Goal: Share content: Share content

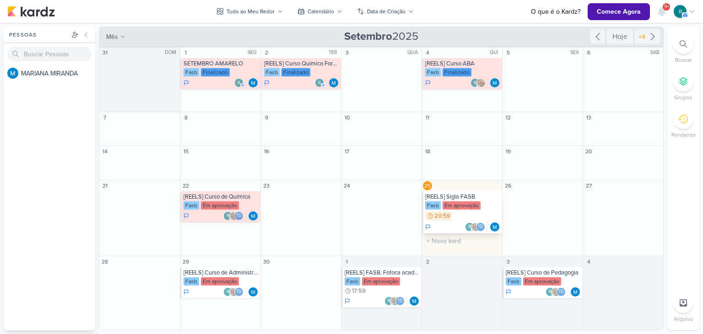
click at [467, 196] on div "[REELS] Sigla FASB" at bounding box center [462, 196] width 75 height 7
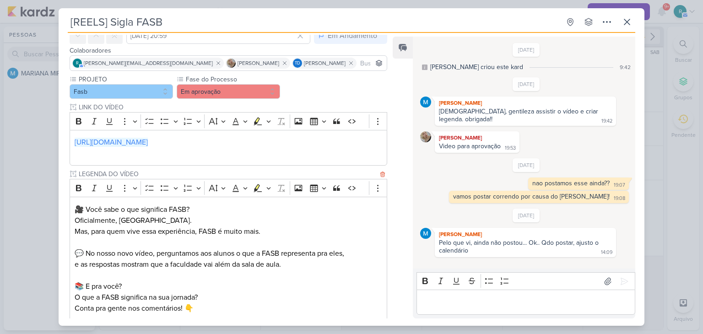
scroll to position [92, 0]
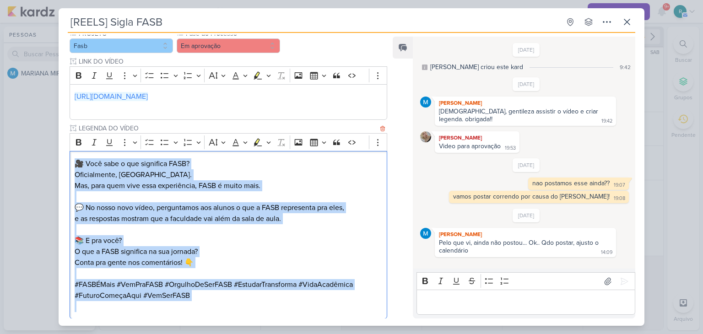
drag, startPoint x: 76, startPoint y: 163, endPoint x: 221, endPoint y: 303, distance: 201.7
click at [221, 303] on div "🎥 Você sabe o que significa FASB? Oficialmente, Faculdade São Bernardo. Mas, pa…" at bounding box center [229, 235] width 318 height 168
copy div "🎥 Você sabe o que significa FASB? Oficialmente, Faculdade São Bernardo. Mas, pa…"
click at [346, 170] on p "🎥 Você sabe o que significa FASB? Oficialmente, Faculdade São Bernardo. Mas, pa…" at bounding box center [229, 174] width 308 height 33
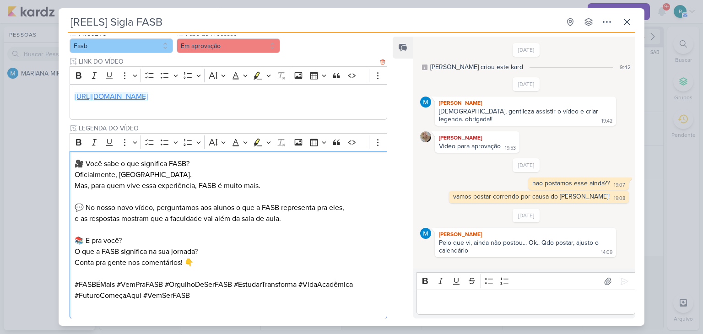
click at [148, 96] on link "https://drive.google.com/drive/folders/18NkuaEVVgB7p98B-fE1EQtGPgR0j76L8" at bounding box center [111, 96] width 73 height 9
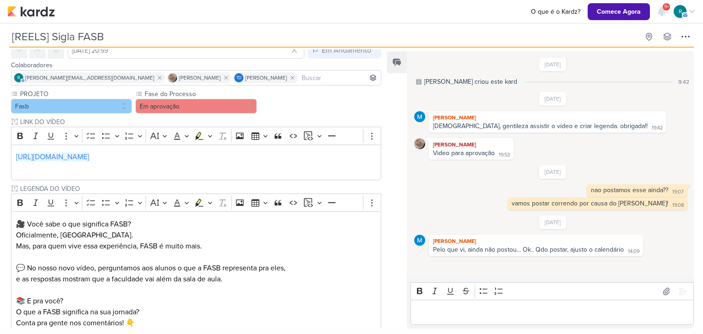
scroll to position [92, 0]
